Goal: Task Accomplishment & Management: Manage account settings

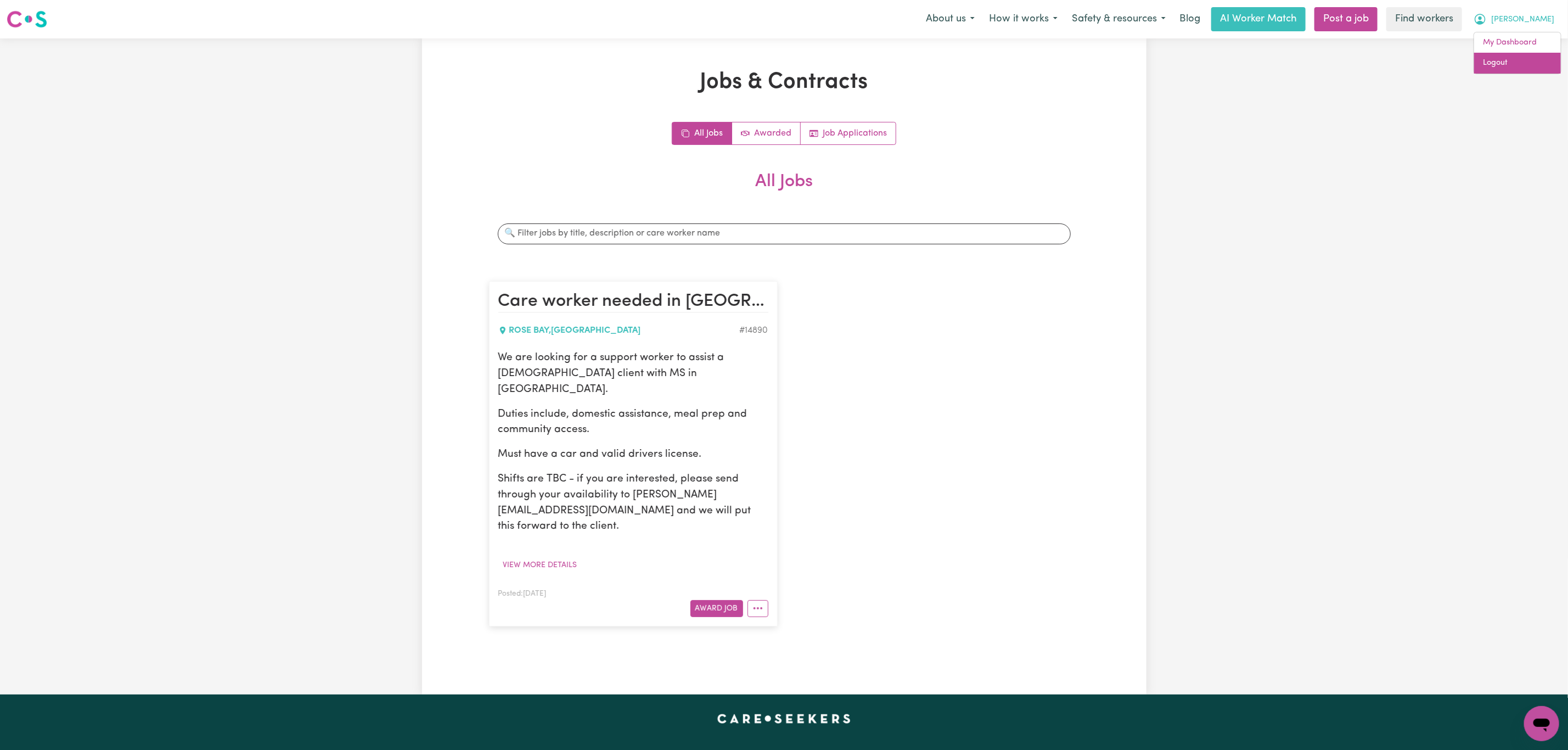
click at [1528, 65] on link "Logout" at bounding box center [1517, 63] width 86 height 21
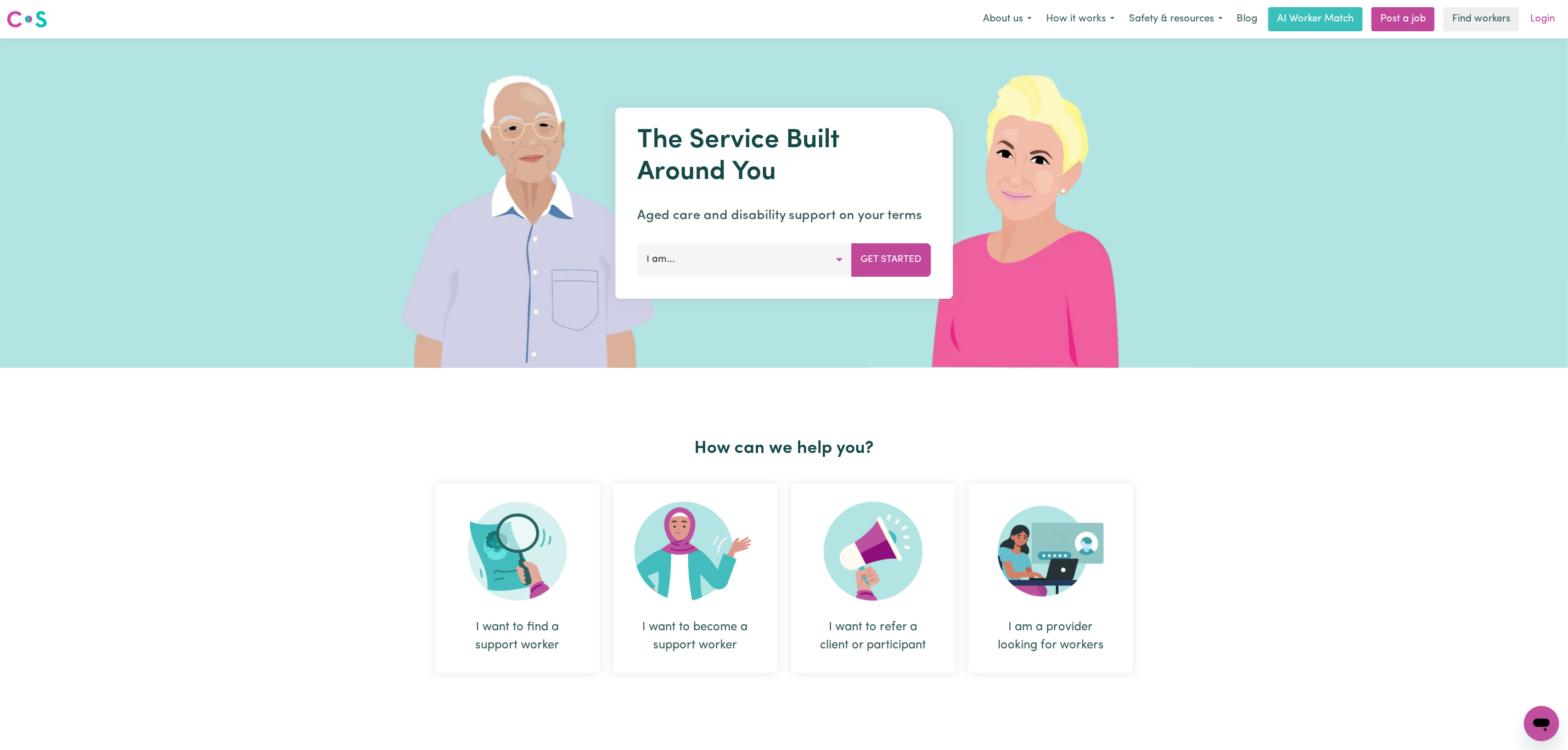
click at [1544, 16] on link "Login" at bounding box center [1542, 19] width 38 height 24
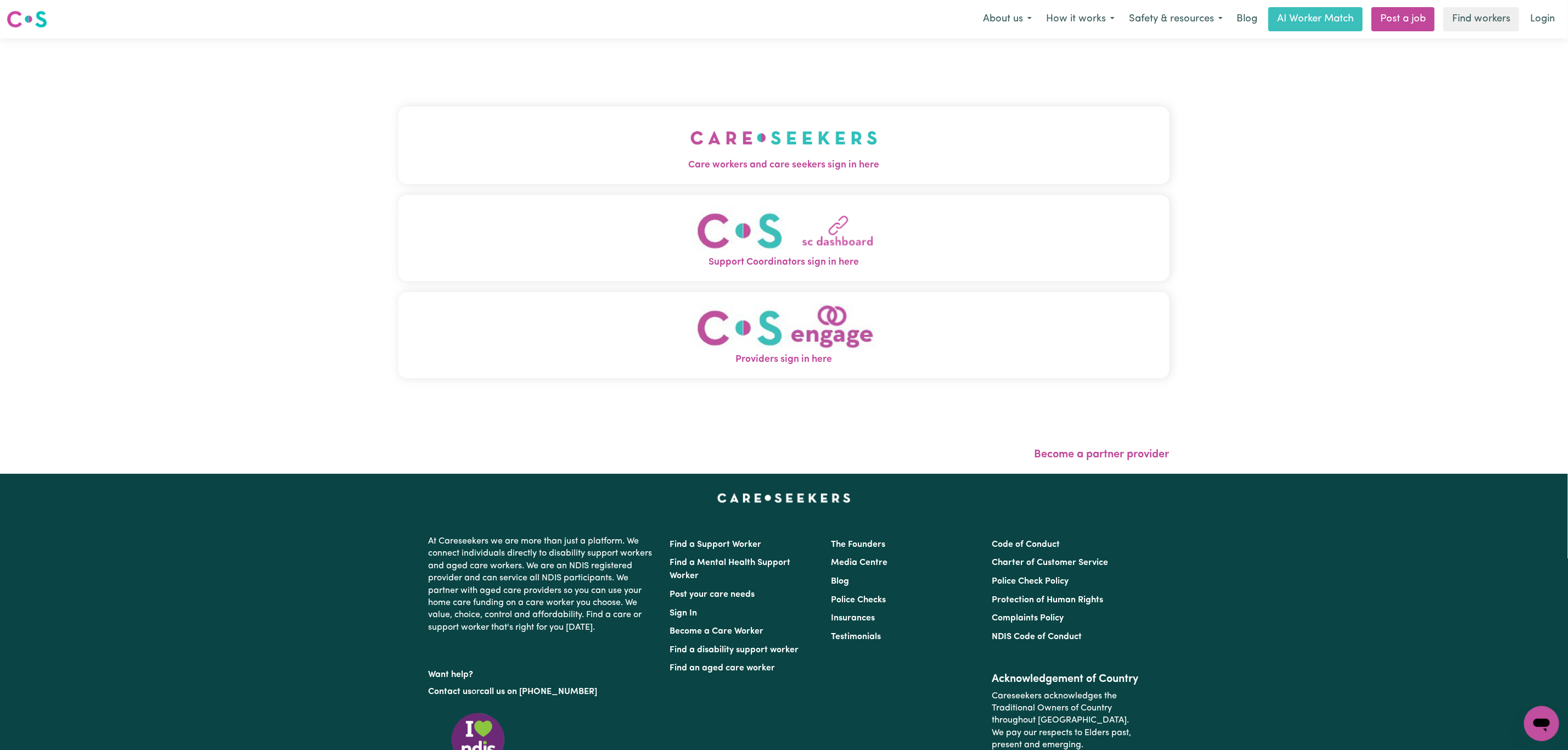
click at [407, 144] on button "Care workers and care seekers sign in here" at bounding box center [784, 145] width 771 height 77
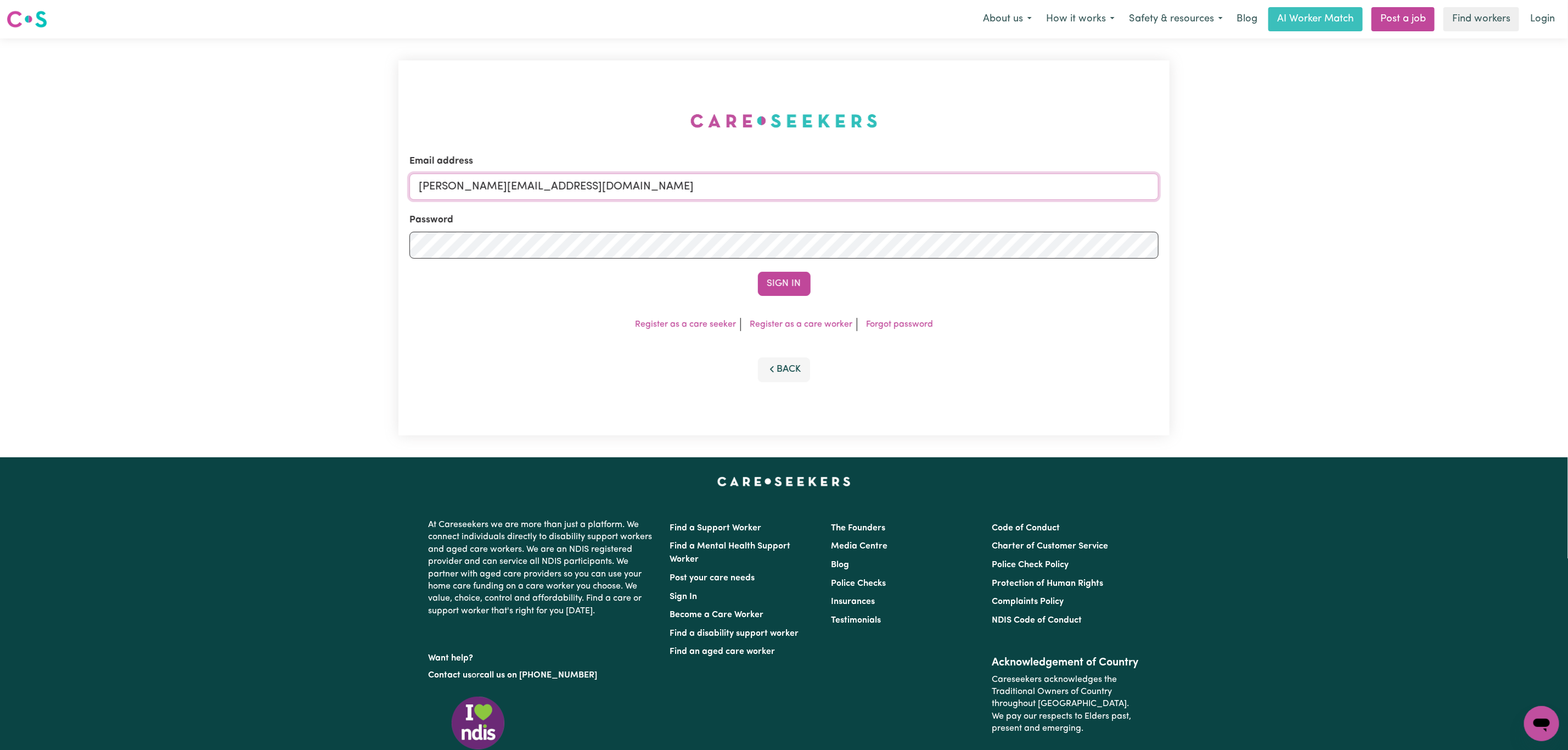
drag, startPoint x: 509, startPoint y: 187, endPoint x: 519, endPoint y: 198, distance: 14.9
click at [511, 187] on input "[PERSON_NAME][EMAIL_ADDRESS][DOMAIN_NAME]" at bounding box center [784, 186] width 749 height 26
drag, startPoint x: 477, startPoint y: 183, endPoint x: 786, endPoint y: 203, distance: 309.6
click at [786, 203] on form "Email address [EMAIL_ADDRESS][PERSON_NAME][DOMAIN_NAME] Password Sign In" at bounding box center [784, 225] width 749 height 142
type input "superuser~[EMAIL_ADDRESS][DOMAIN_NAME]"
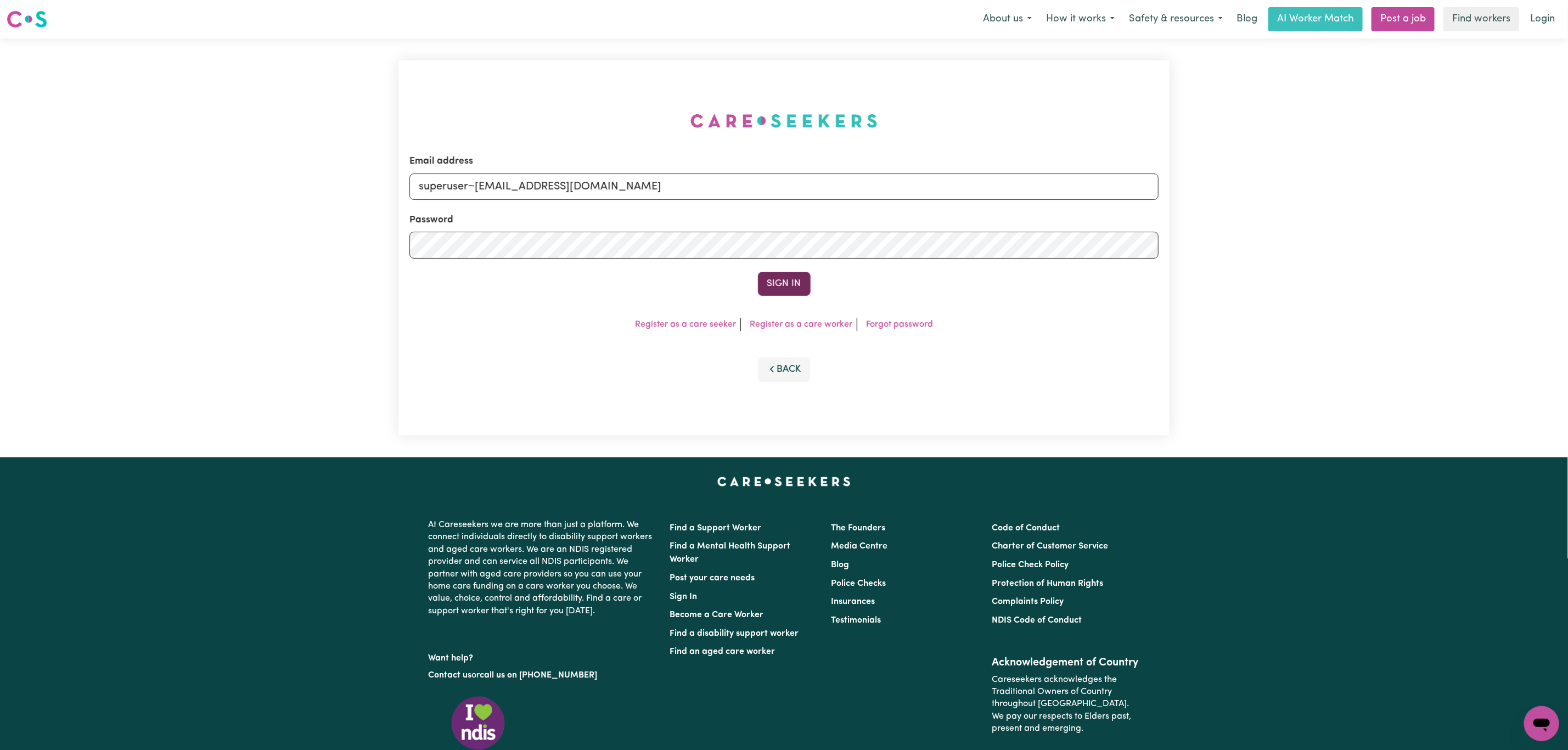
click at [786, 283] on button "Sign In" at bounding box center [784, 284] width 53 height 24
